Goal: Task Accomplishment & Management: Manage account settings

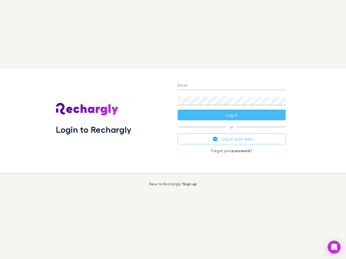
click at [173, 130] on div "Login to Rechargly" at bounding box center [113, 121] width 122 height 105
click at [232, 86] on input "Email" at bounding box center [232, 86] width 108 height 9
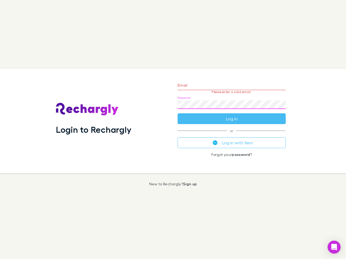
click at [232, 115] on form "Email Please enter a valid email. Password Log in" at bounding box center [232, 100] width 108 height 47
click at [232, 139] on div "Email Please enter a valid email. Password Log in or Log in with Xero Forgot yo…" at bounding box center [231, 121] width 117 height 105
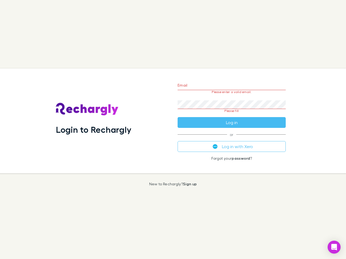
click at [334, 247] on icon "Open Intercom Messenger" at bounding box center [334, 247] width 6 height 6
